Goal: Complete application form

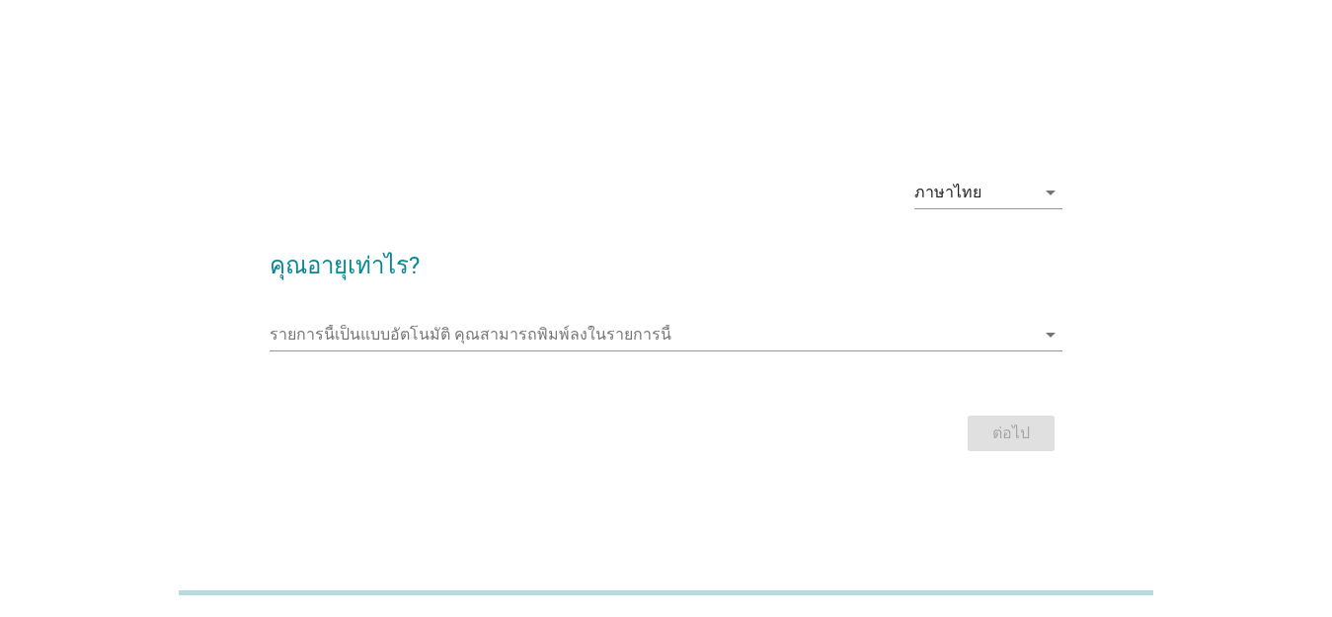
click at [633, 355] on div "รายการนี้เป็นแบบอัตโนมัติ [PERSON_NAME]พิมพ์ลงในรายการนี้ arrow_drop_down" at bounding box center [666, 344] width 793 height 51
click at [1051, 337] on icon "arrow_drop_down" at bounding box center [1051, 335] width 24 height 24
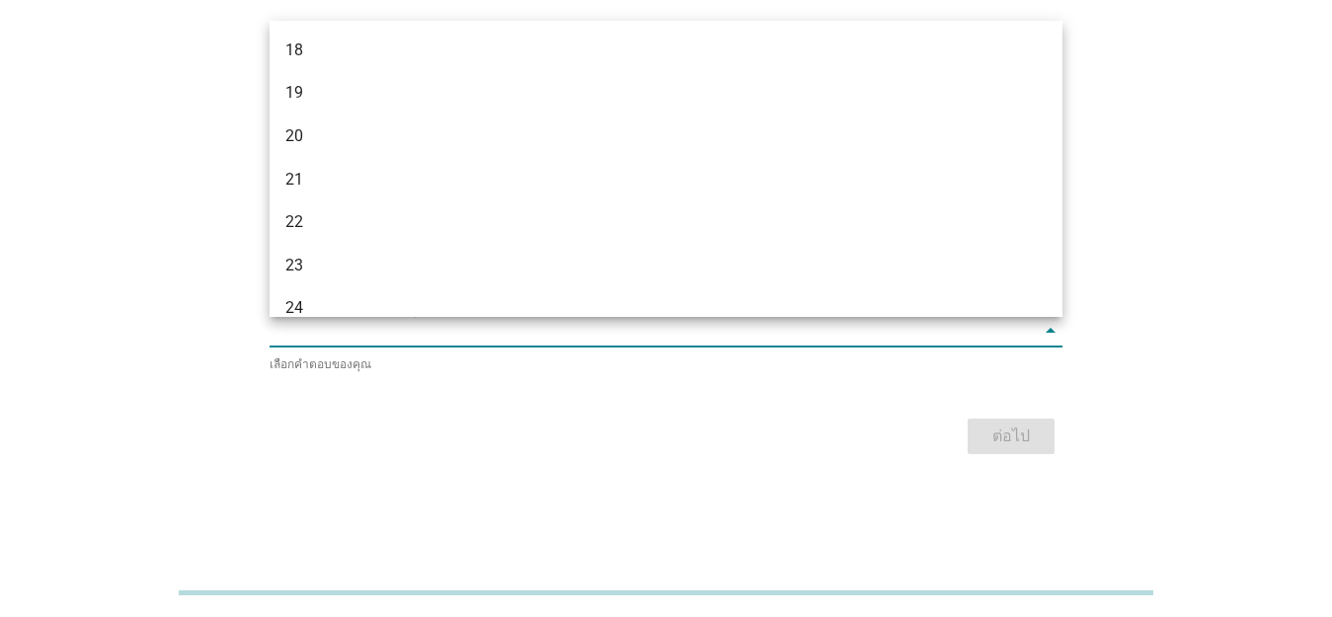
click at [566, 339] on input "รายการนี้เป็นแบบอัตโนมัติ คุณสามารถพิมพ์ลงในรายการนี้" at bounding box center [652, 331] width 765 height 32
type input "42"
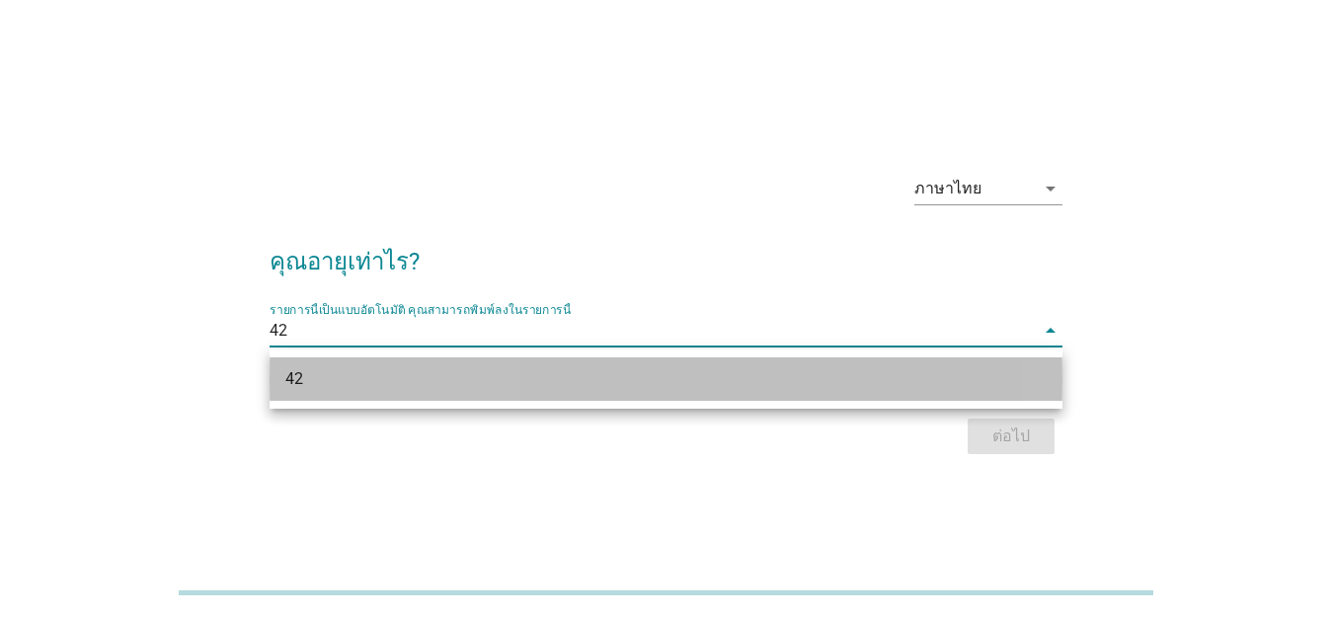
click at [580, 372] on div "42" at bounding box center [634, 379] width 698 height 24
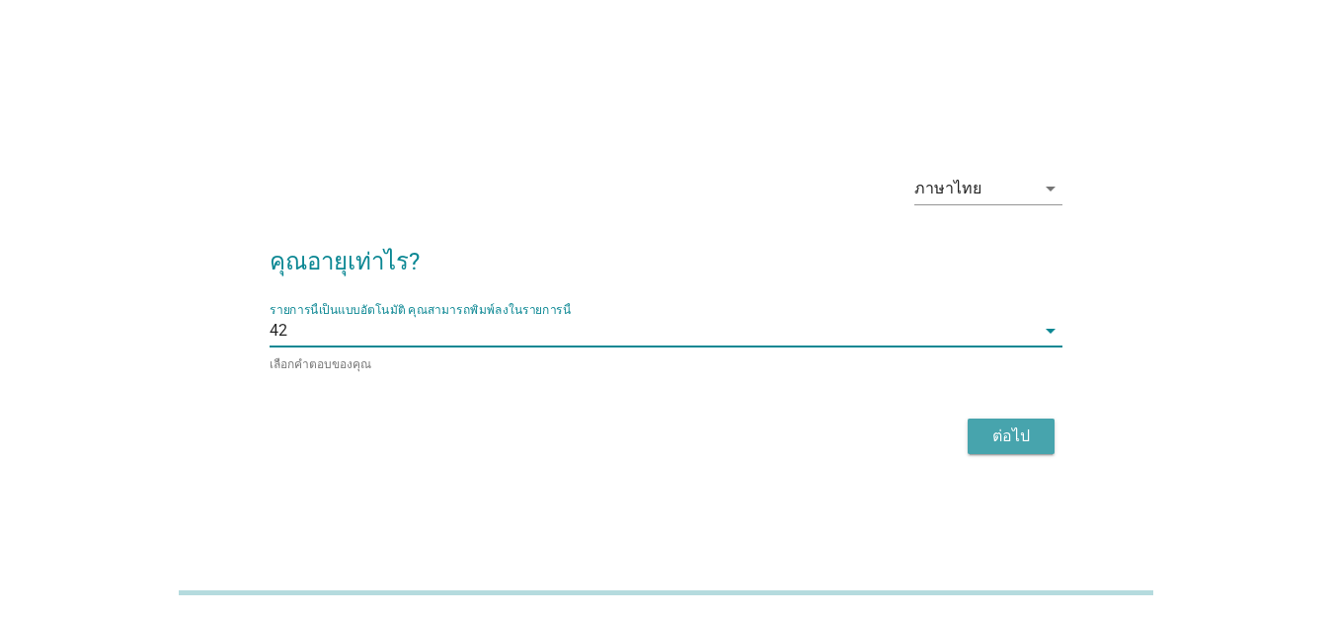
click at [976, 432] on button "ต่อไป" at bounding box center [1011, 437] width 87 height 36
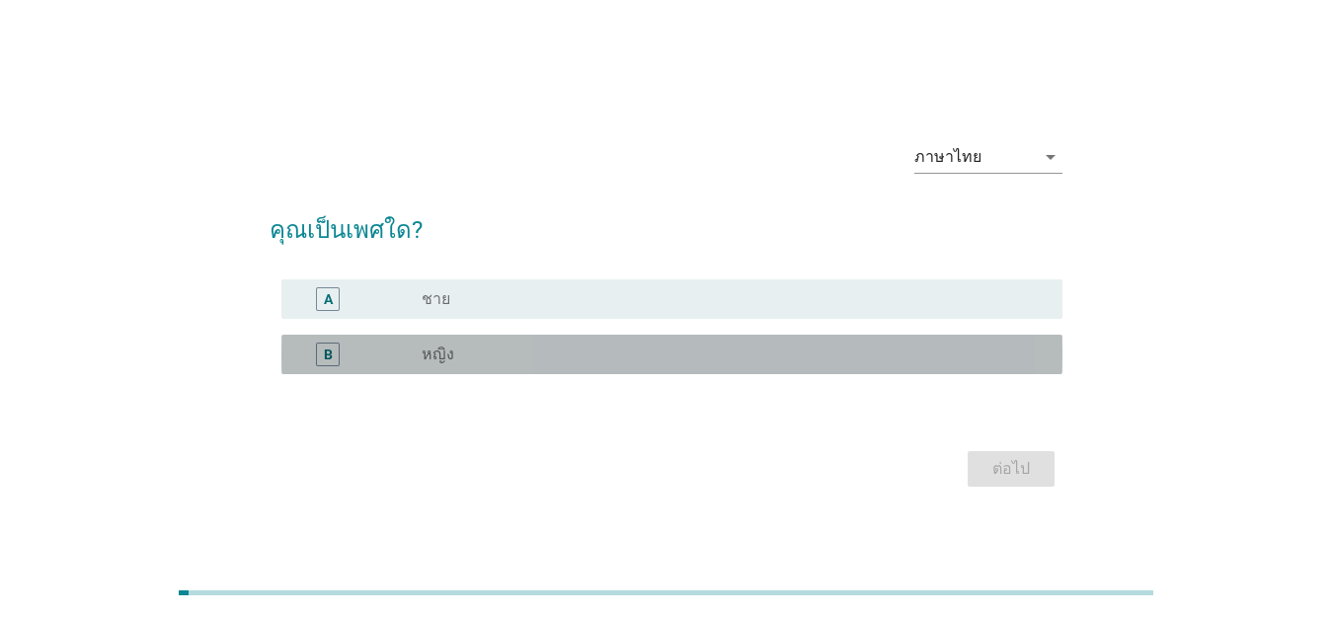
click at [786, 357] on div "radio_button_unchecked หญิง" at bounding box center [726, 355] width 609 height 20
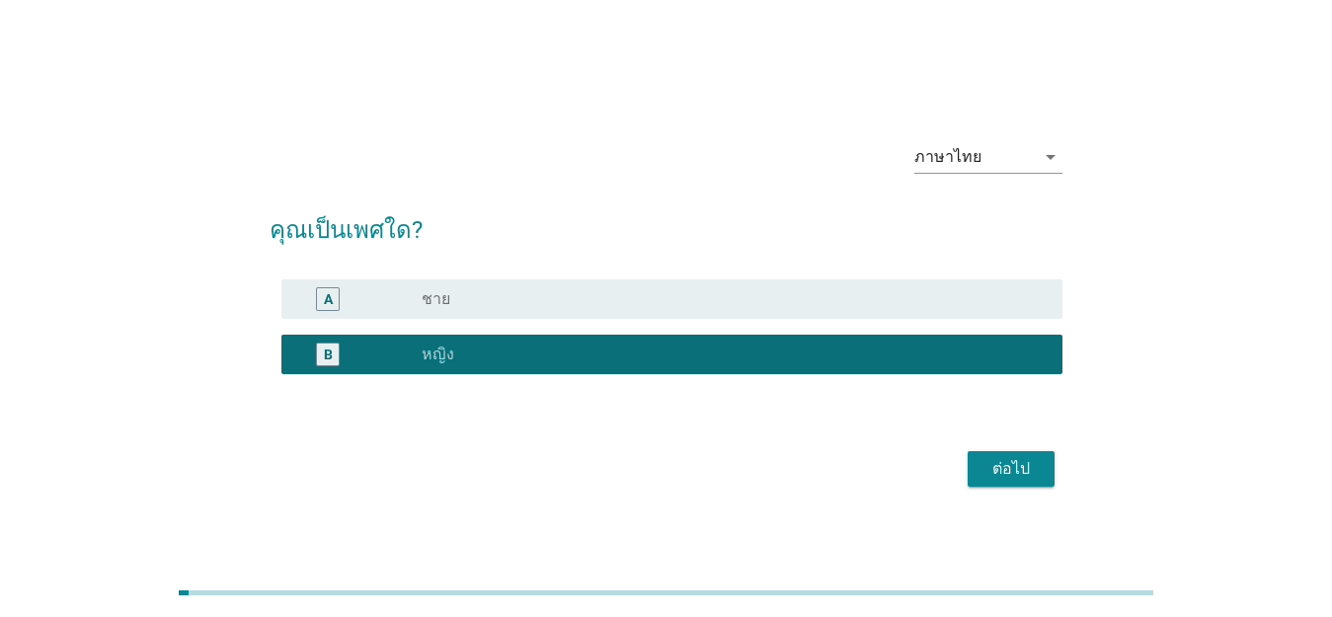
click at [987, 457] on div "ต่อไป" at bounding box center [1010, 469] width 55 height 24
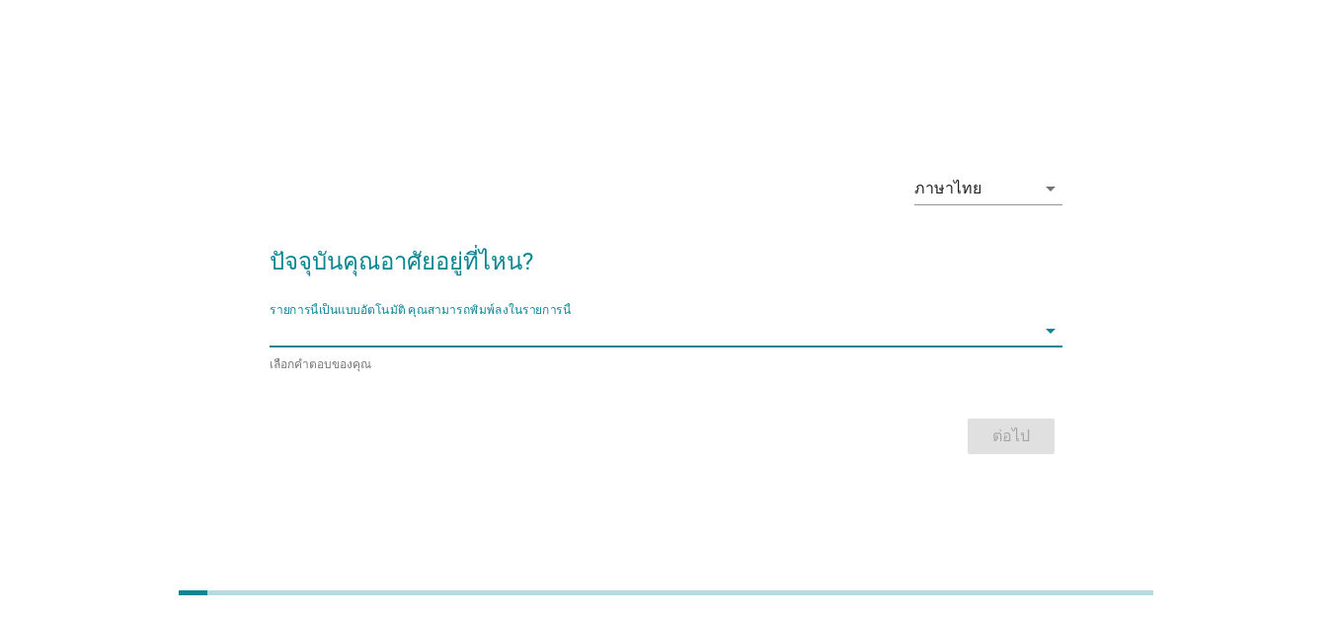
click at [640, 326] on input "รายการนี้เป็นแบบอัตโนมัติ คุณสามารถพิมพ์ลงในรายการนี้" at bounding box center [652, 331] width 765 height 32
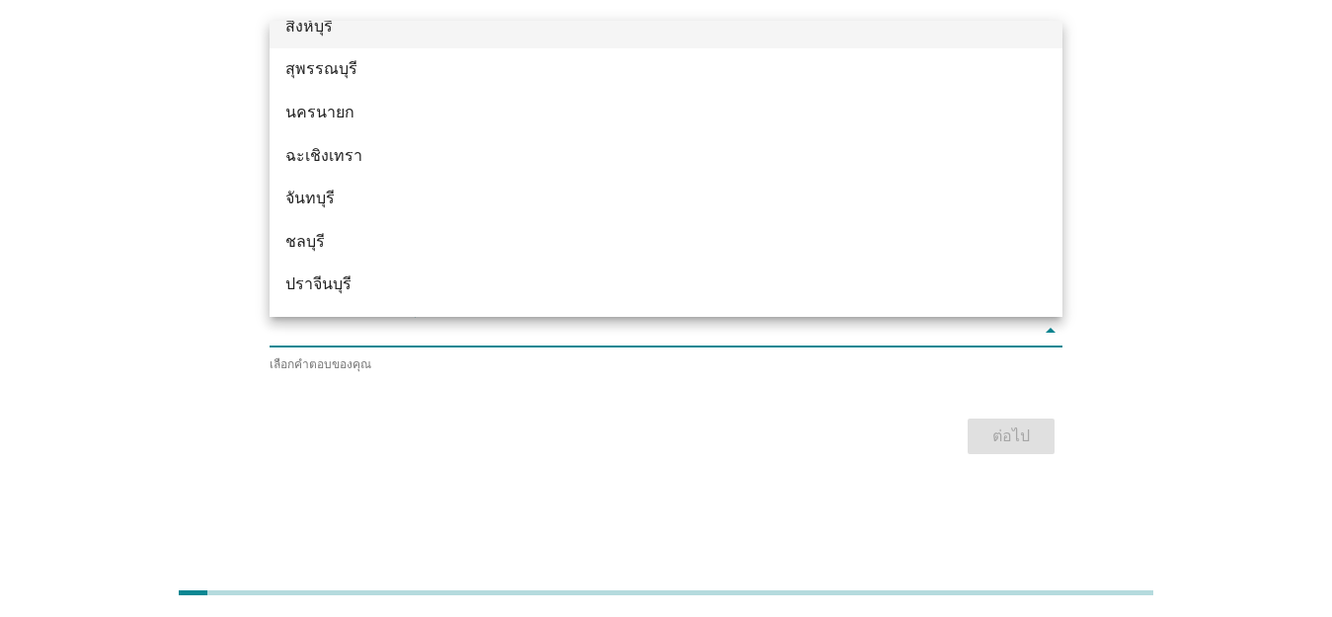
scroll to position [2231, 0]
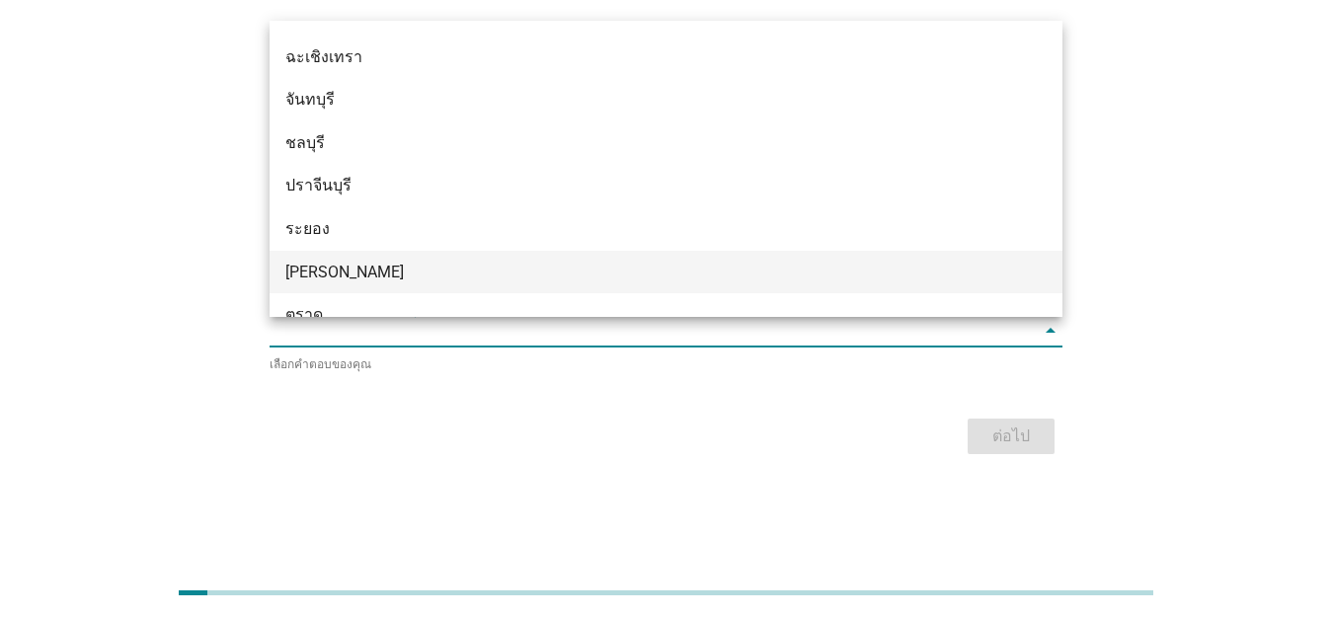
click at [291, 268] on div "[PERSON_NAME]" at bounding box center [634, 273] width 698 height 24
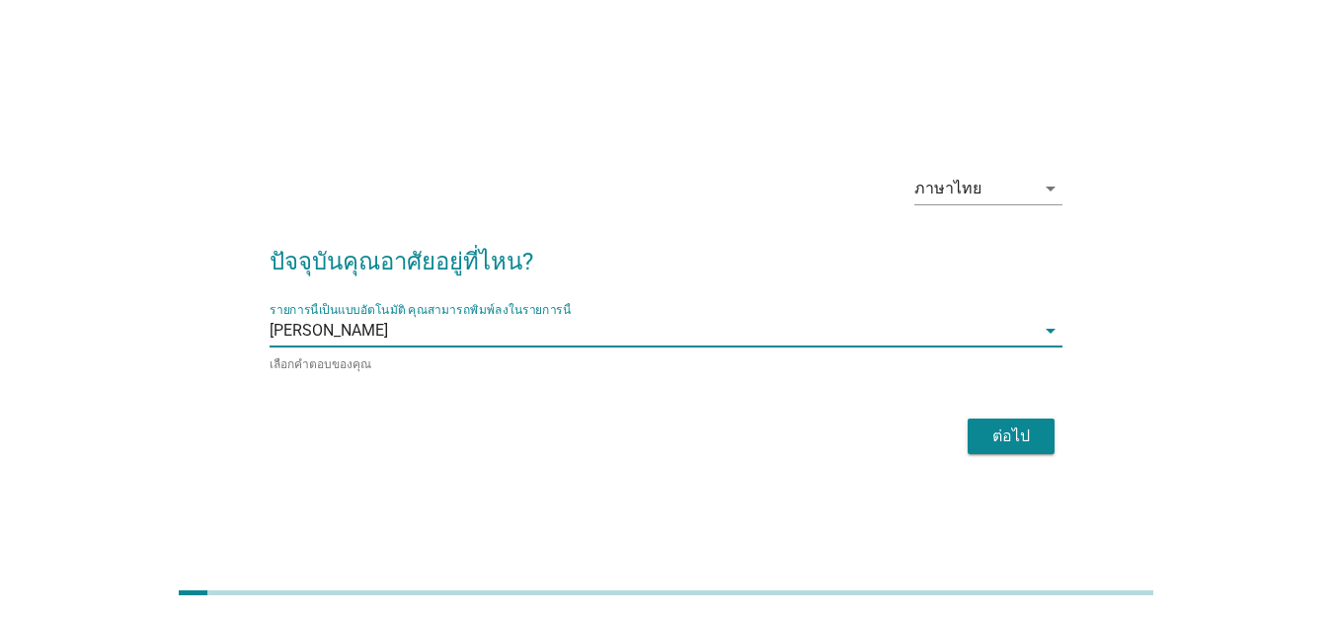
click at [1017, 425] on div "ต่อไป" at bounding box center [1010, 437] width 55 height 24
